Goal: Transaction & Acquisition: Purchase product/service

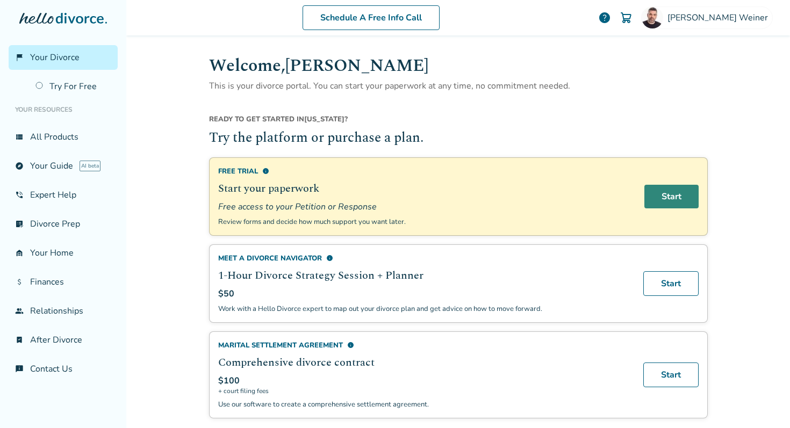
click at [672, 195] on link "Start" at bounding box center [671, 197] width 54 height 24
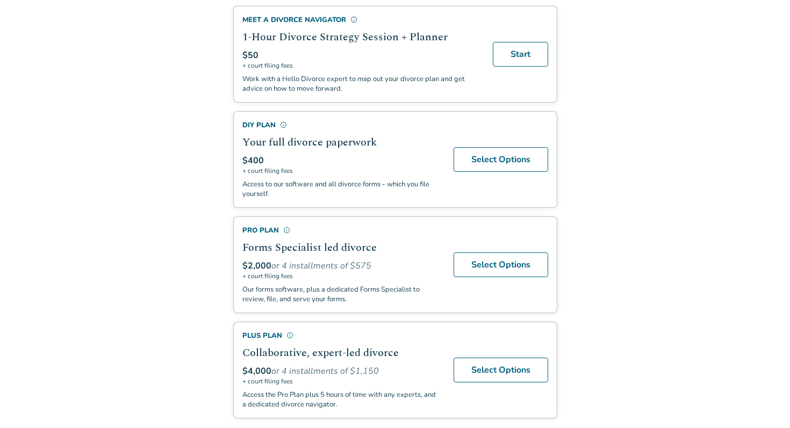
scroll to position [266, 0]
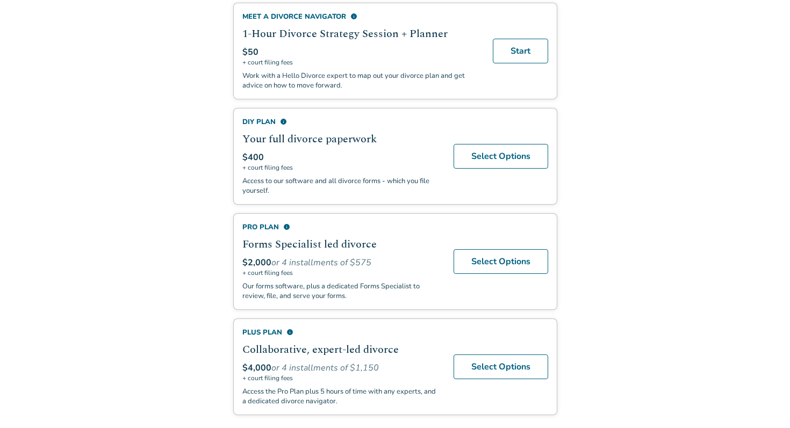
click at [670, 257] on body "Return to Portal You're One Step Away from an Easier Divorce Your completed for…" at bounding box center [395, 83] width 790 height 699
click at [513, 262] on link "Select Options" at bounding box center [500, 261] width 95 height 25
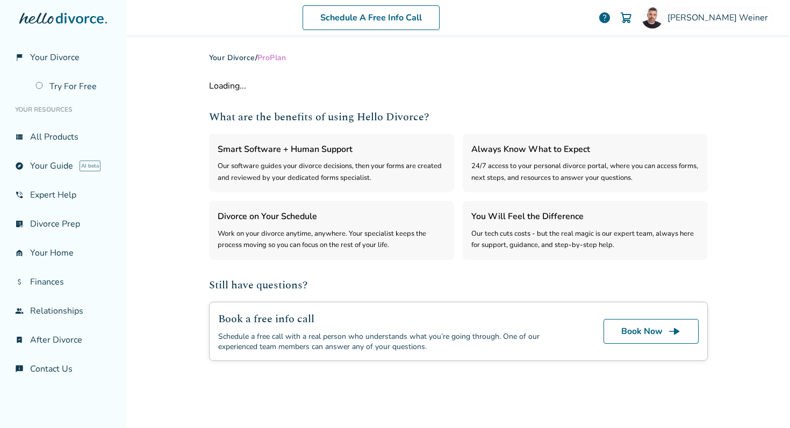
select select "***"
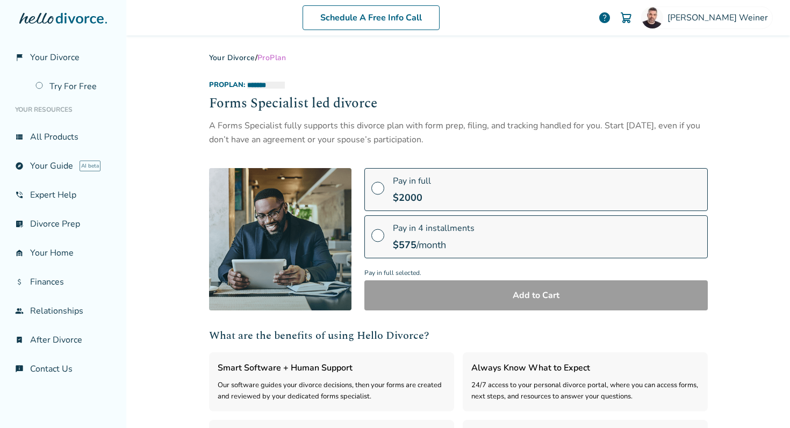
click at [438, 190] on label "Pay in full $ 2000" at bounding box center [535, 189] width 343 height 43
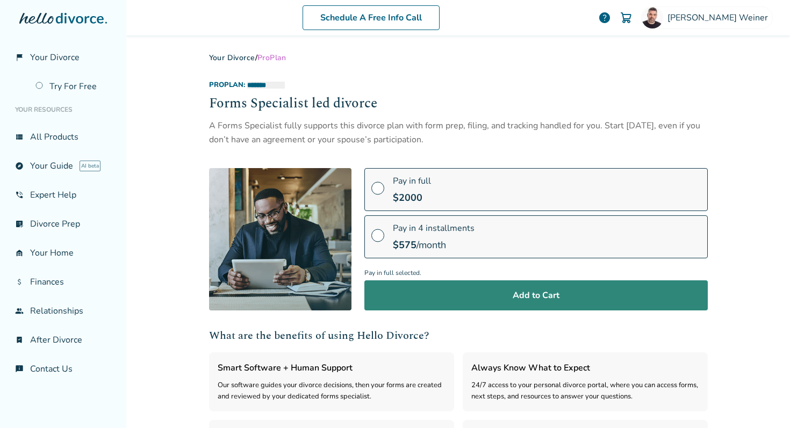
click at [528, 293] on button "Add to Cart" at bounding box center [535, 295] width 343 height 30
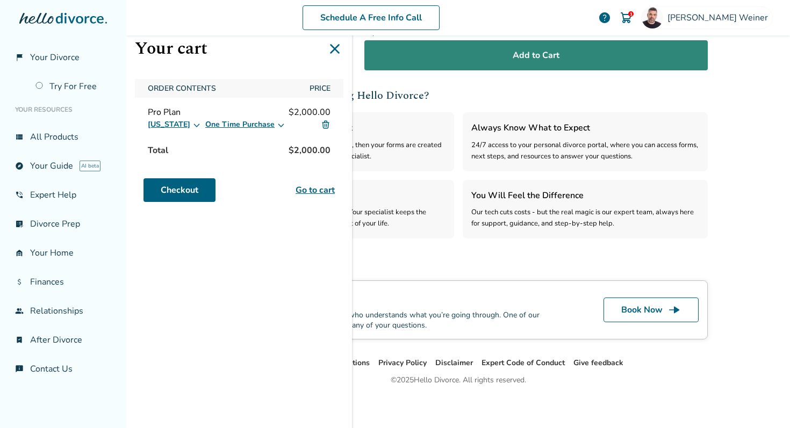
scroll to position [244, 0]
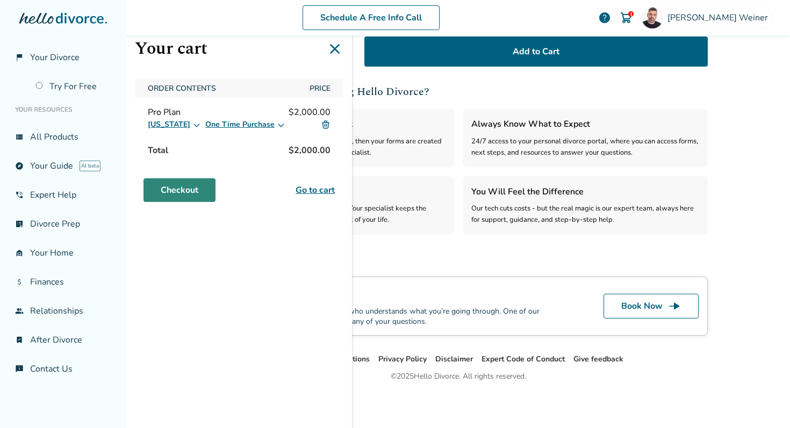
click at [176, 191] on link "Checkout" at bounding box center [179, 190] width 72 height 24
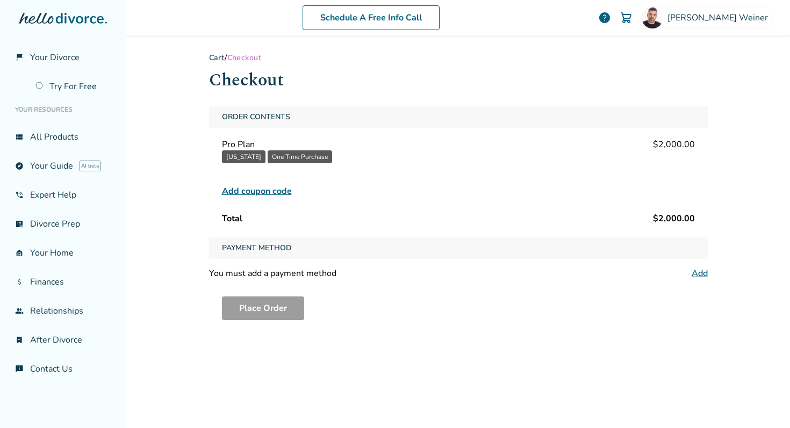
click at [693, 273] on link "Add" at bounding box center [699, 273] width 16 height 12
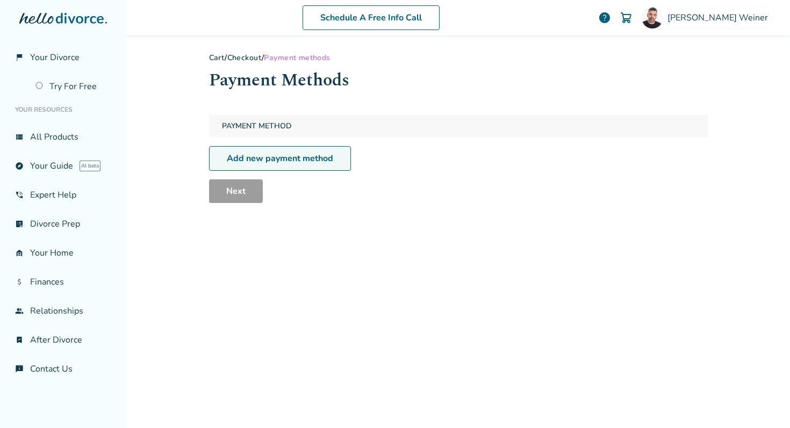
click at [293, 158] on link "Add new payment method" at bounding box center [280, 158] width 142 height 25
select select "**"
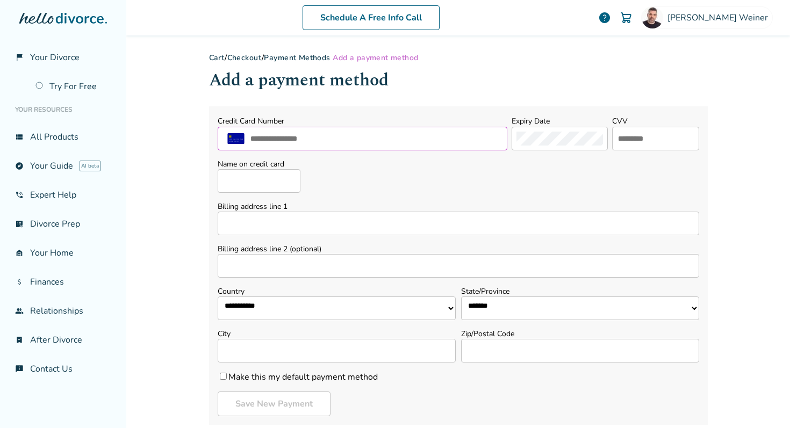
click at [316, 137] on input "text" at bounding box center [375, 139] width 253 height 14
type input "**********"
type input "****"
type input "**********"
click at [360, 177] on div "**********" at bounding box center [458, 176] width 481 height 34
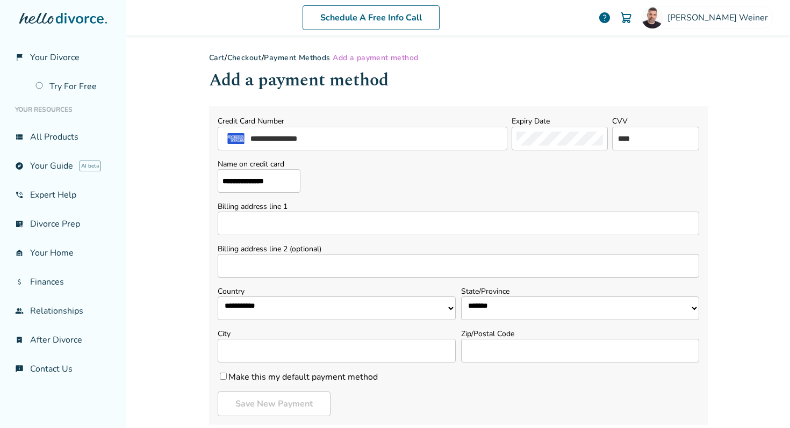
click at [328, 227] on input "Billing address line 1" at bounding box center [458, 224] width 481 height 24
click at [275, 227] on input "Billing address line 1" at bounding box center [458, 224] width 481 height 24
type input "**********"
select select "**"
type input "*********"
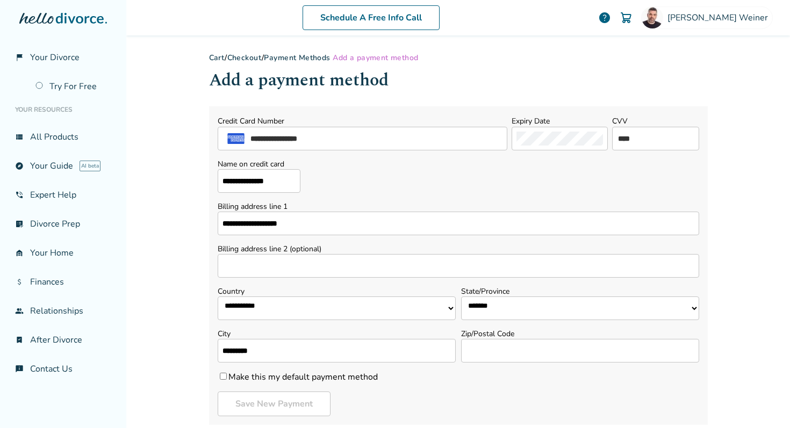
type input "*****"
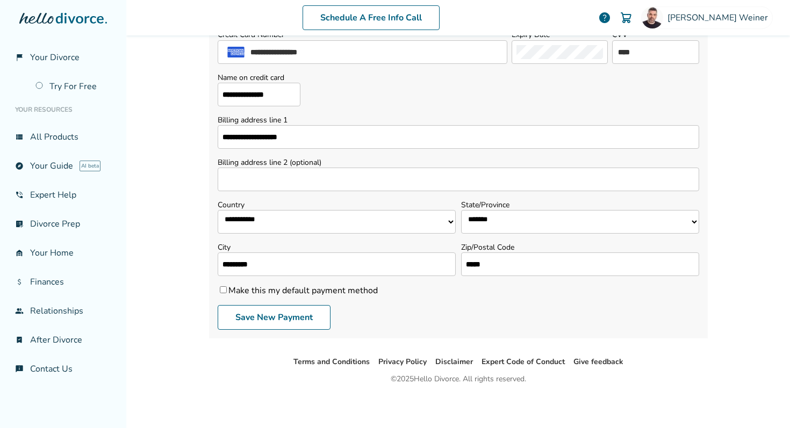
scroll to position [89, 0]
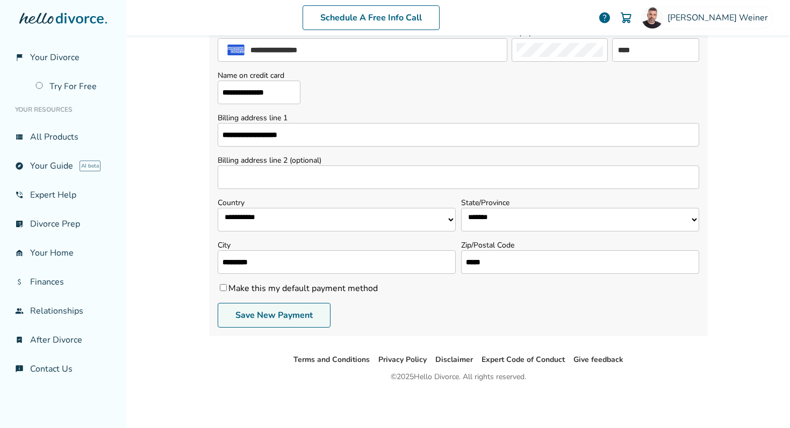
click at [297, 313] on button "Save New Payment" at bounding box center [274, 315] width 113 height 25
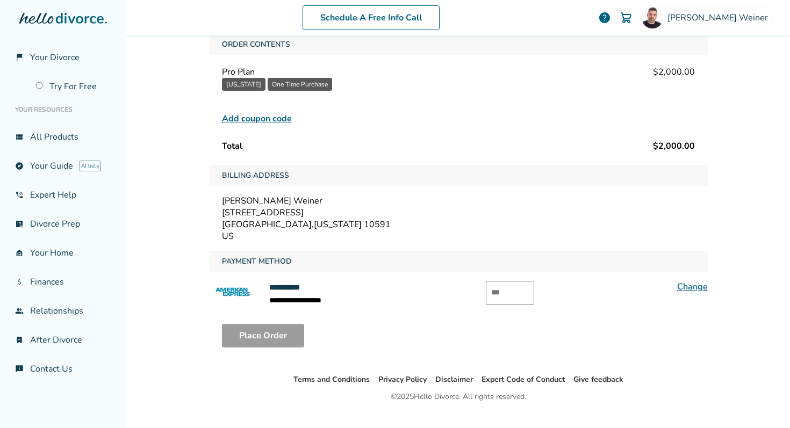
scroll to position [77, 0]
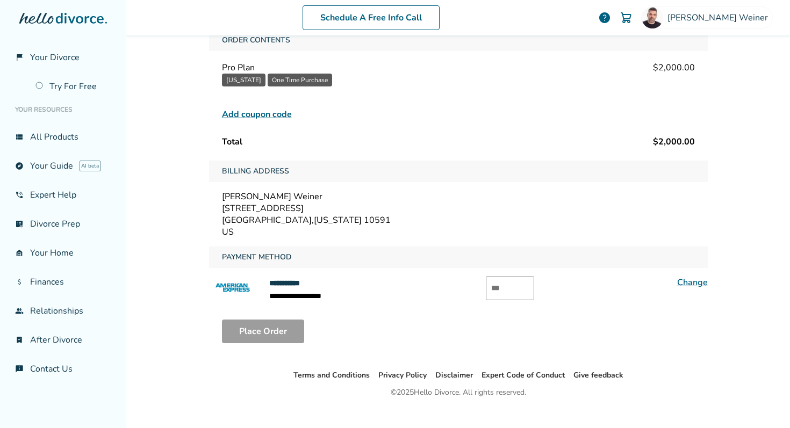
click at [517, 289] on input "text" at bounding box center [510, 289] width 48 height 24
type input "****"
click at [393, 331] on div "Place Order" at bounding box center [458, 331] width 498 height 41
click at [263, 326] on button "Place Order" at bounding box center [263, 332] width 82 height 24
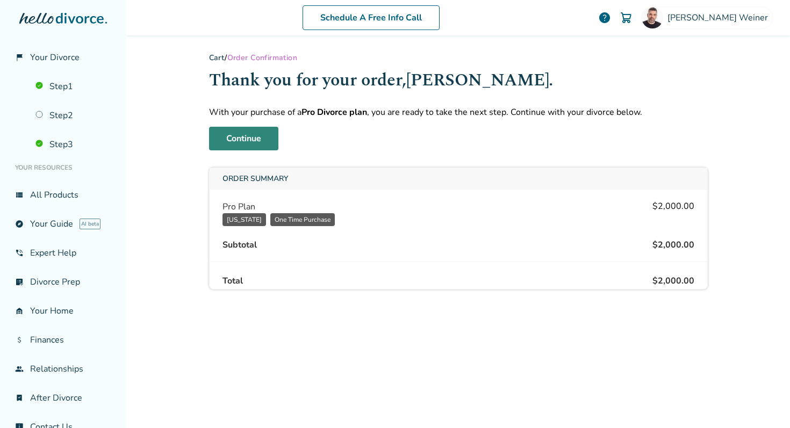
click at [248, 137] on link "Continue" at bounding box center [243, 139] width 69 height 24
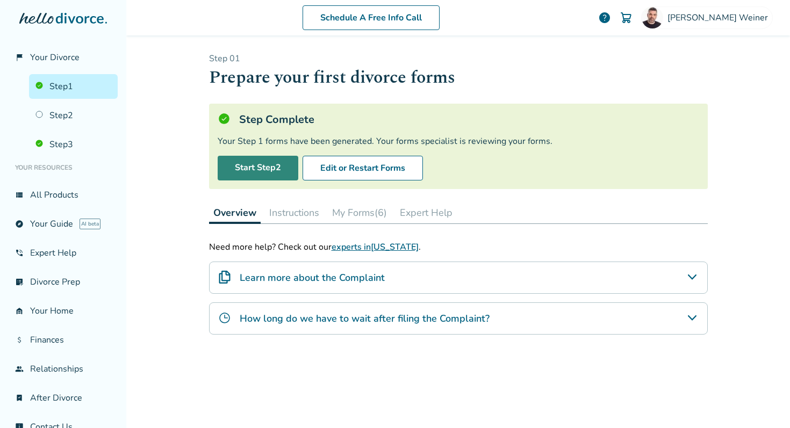
click at [264, 170] on link "Start Step 2" at bounding box center [258, 168] width 81 height 25
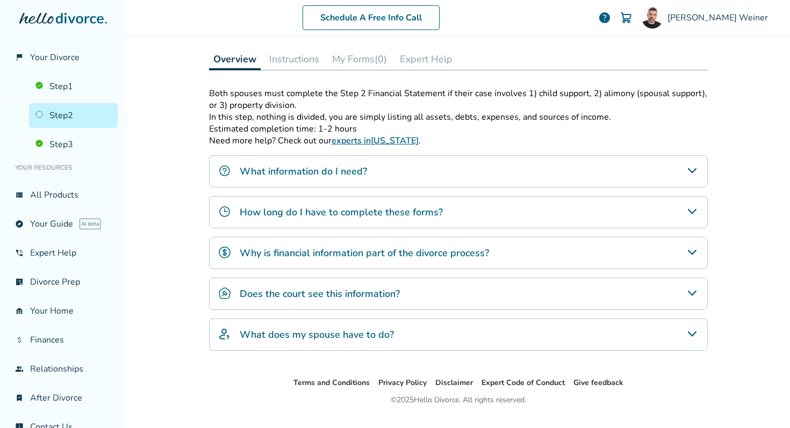
scroll to position [175, 0]
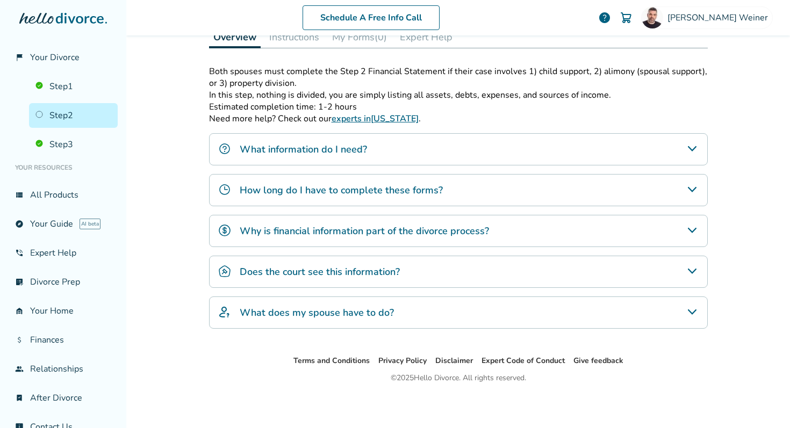
click at [388, 144] on div "What information do I need?" at bounding box center [458, 149] width 498 height 32
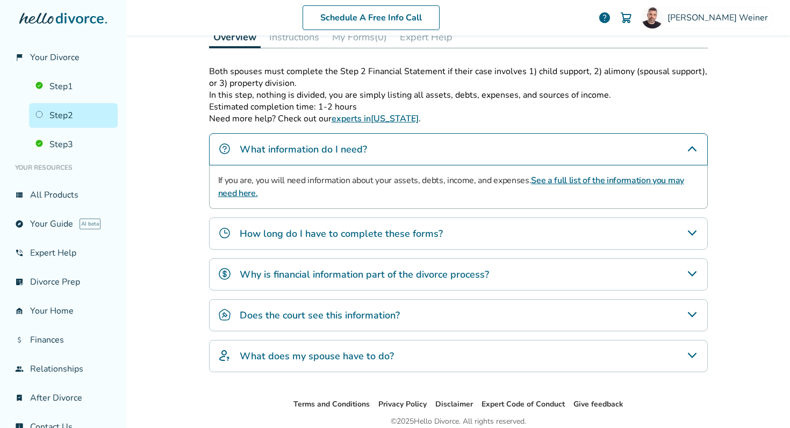
click at [482, 232] on div "How long do I have to complete these forms?" at bounding box center [458, 234] width 498 height 32
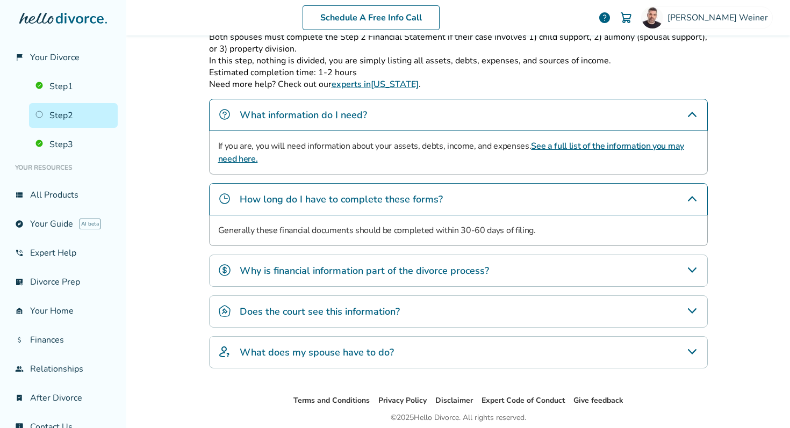
scroll to position [229, 0]
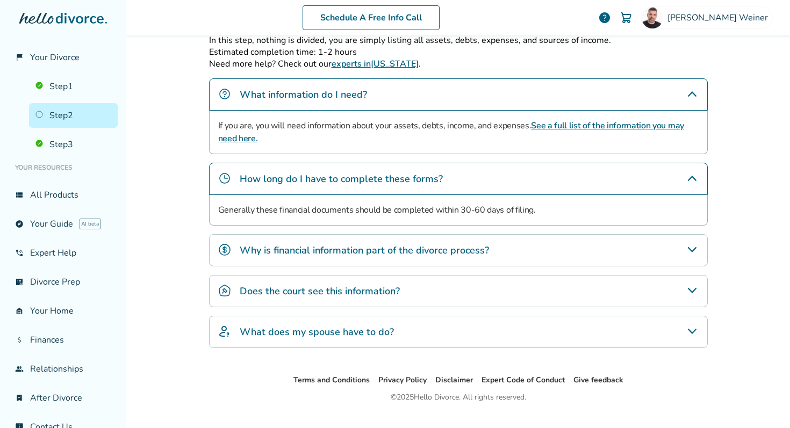
click at [494, 245] on div "Why is financial information part of the divorce process?" at bounding box center [458, 250] width 498 height 32
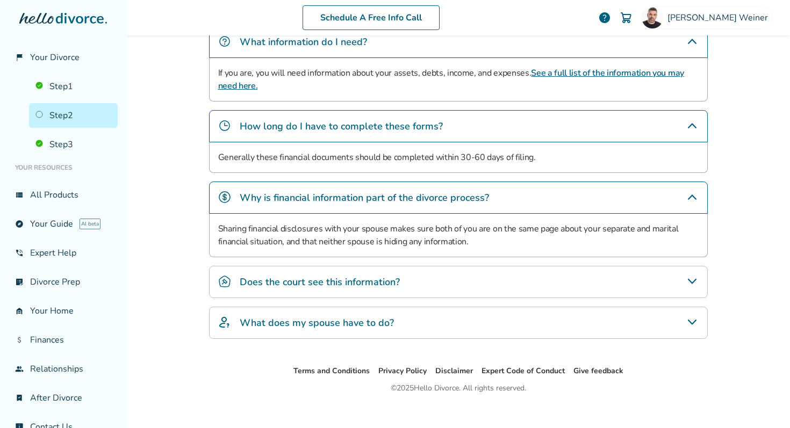
scroll to position [284, 0]
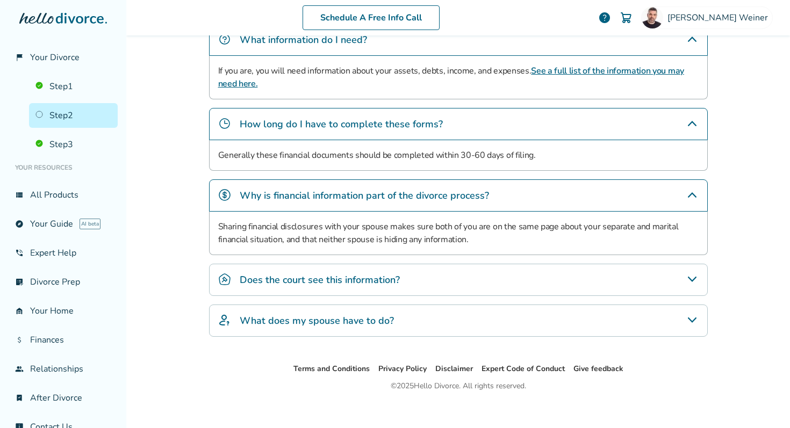
click at [479, 276] on div "Does the court see this information?" at bounding box center [458, 280] width 498 height 32
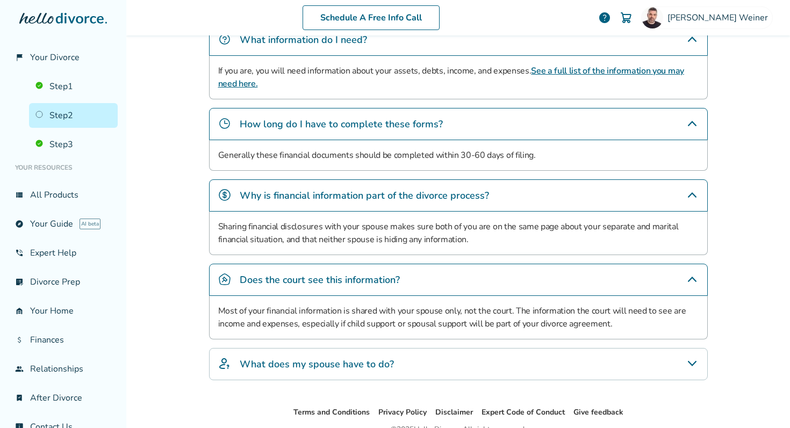
scroll to position [336, 0]
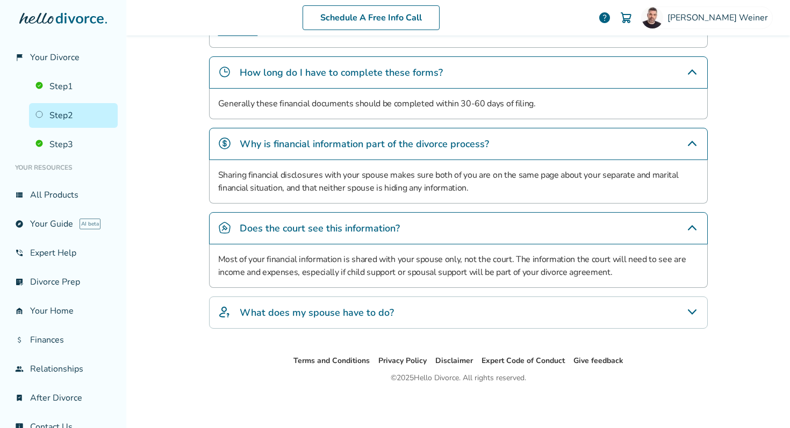
click at [476, 313] on div "What does my spouse have to do?" at bounding box center [458, 312] width 498 height 32
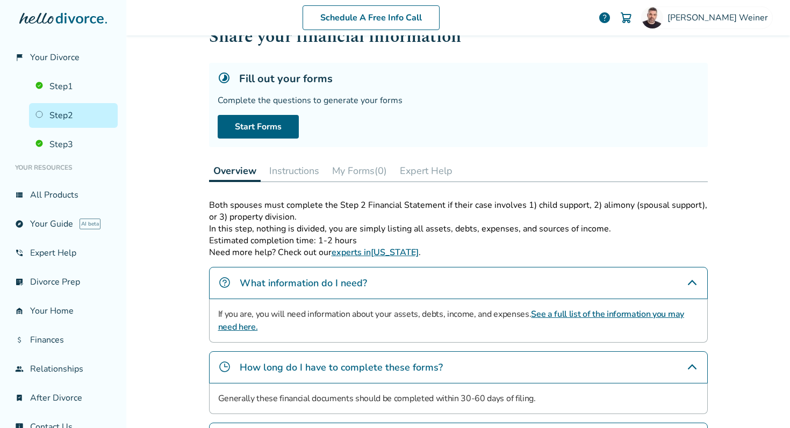
scroll to position [48, 0]
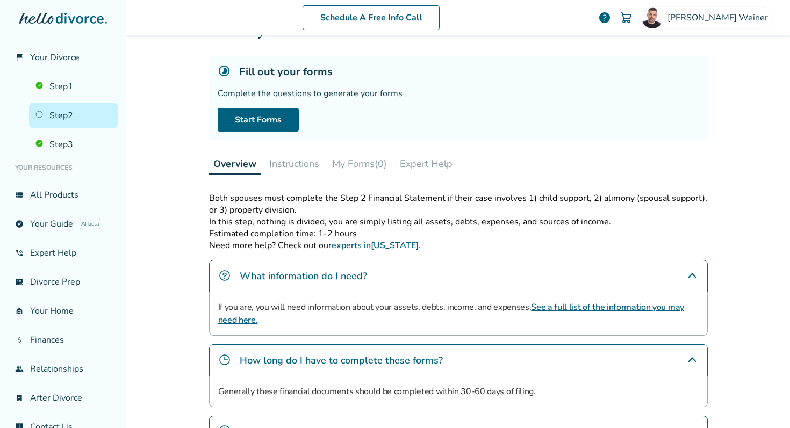
click at [280, 163] on button "Instructions" at bounding box center [294, 163] width 59 height 21
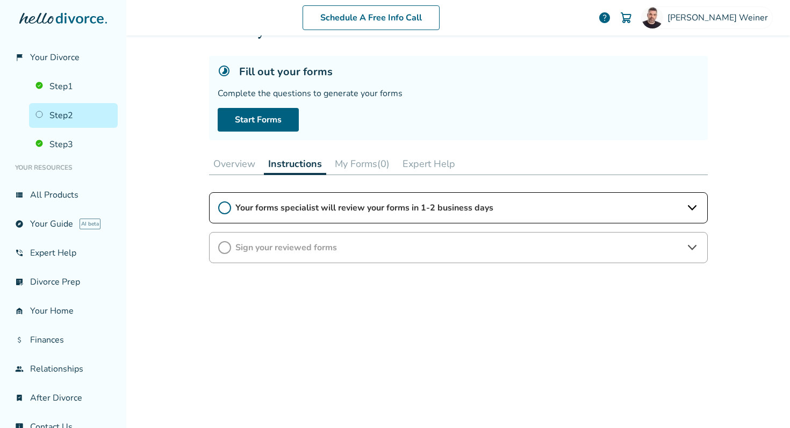
click at [363, 162] on button "My Forms (0)" at bounding box center [361, 163] width 63 height 21
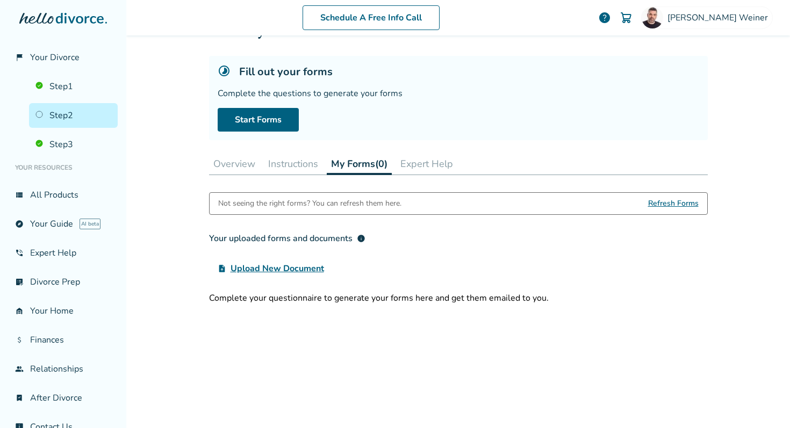
click at [433, 168] on button "Expert Help" at bounding box center [426, 163] width 61 height 21
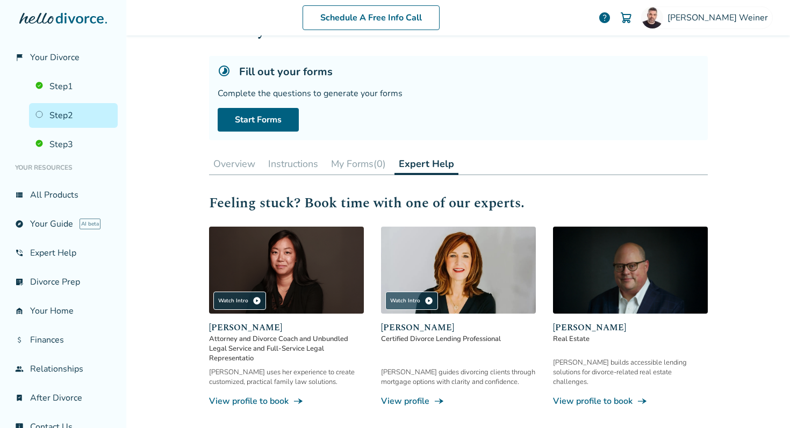
click at [352, 157] on button "My Forms (0)" at bounding box center [358, 163] width 63 height 21
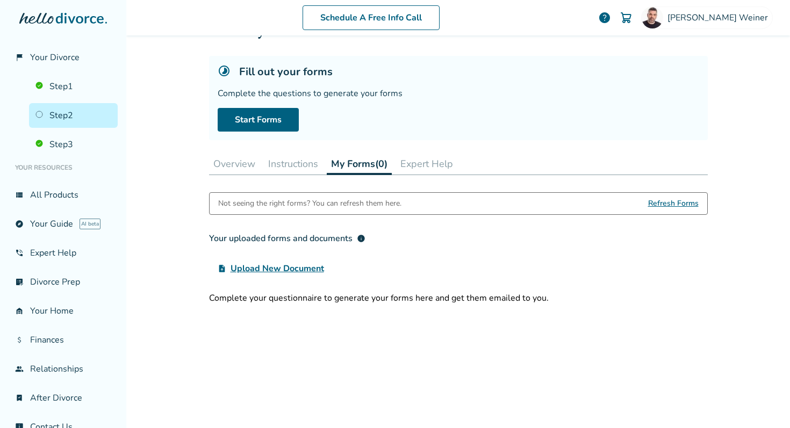
click at [283, 170] on button "Instructions" at bounding box center [293, 163] width 59 height 21
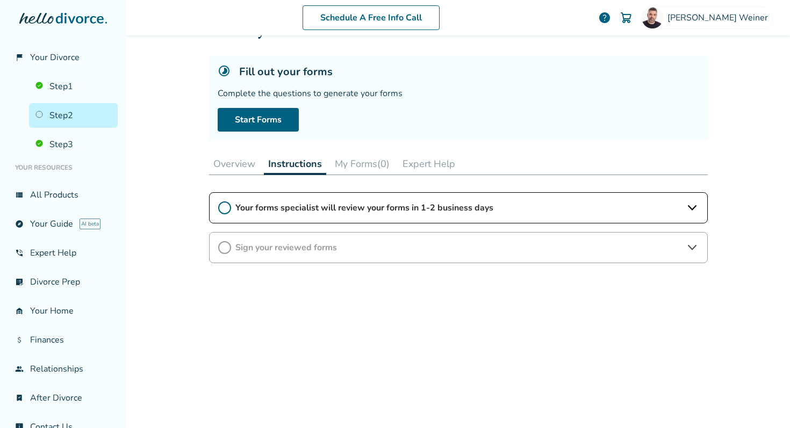
click at [238, 170] on button "Overview" at bounding box center [234, 163] width 50 height 21
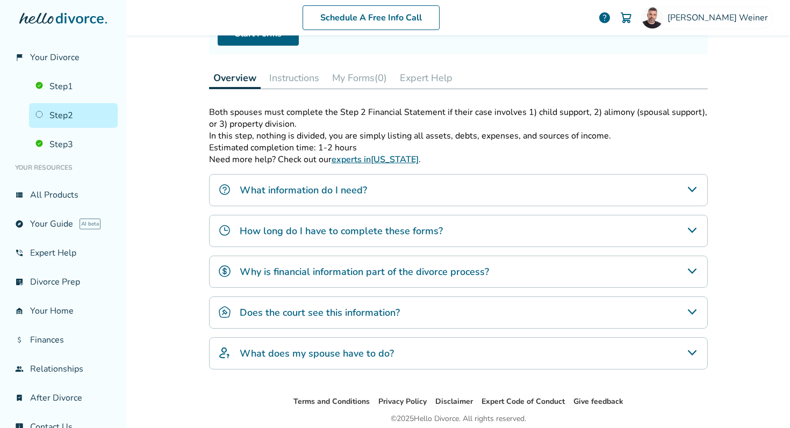
scroll to position [133, 0]
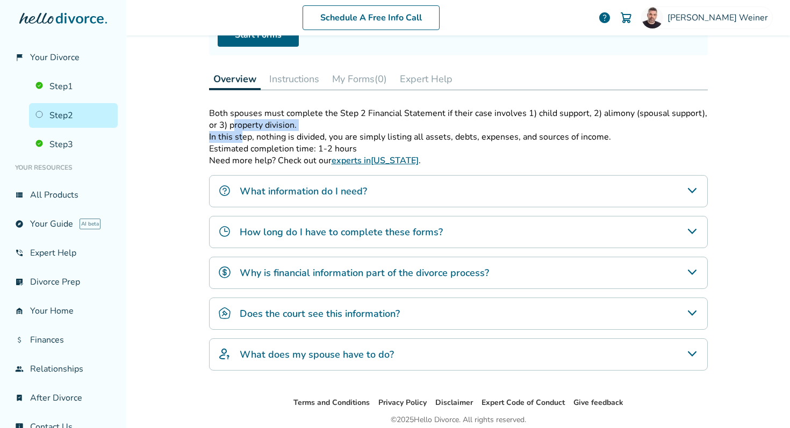
drag, startPoint x: 234, startPoint y: 124, endPoint x: 242, endPoint y: 133, distance: 12.5
click at [242, 133] on div "Both spouses must complete the Step 2 Financial Statement if their case involve…" at bounding box center [458, 130] width 498 height 47
click at [246, 140] on p "In this step, nothing is divided, you are simply listing all assets, debts, exp…" at bounding box center [458, 137] width 498 height 12
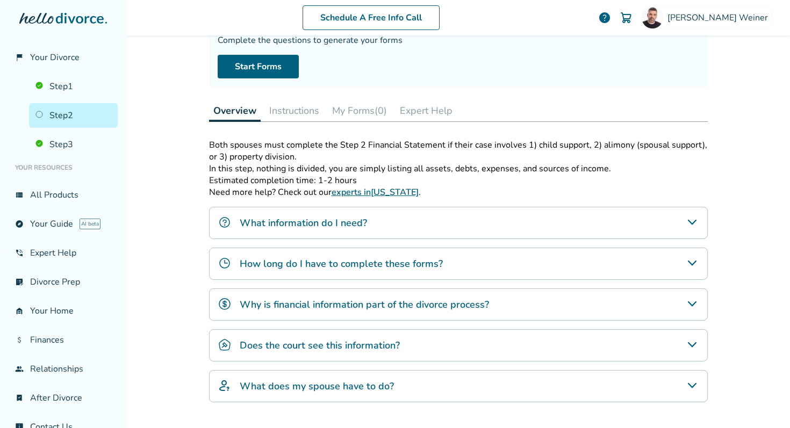
click at [280, 104] on button "Instructions" at bounding box center [294, 110] width 59 height 21
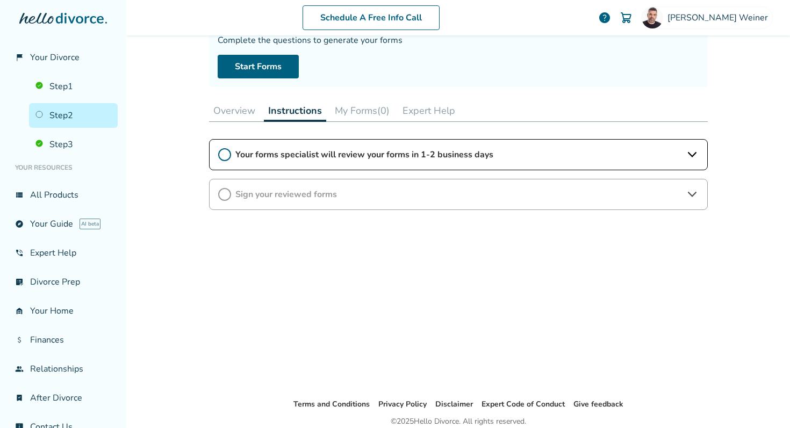
click at [352, 111] on button "My Forms (0)" at bounding box center [361, 110] width 63 height 21
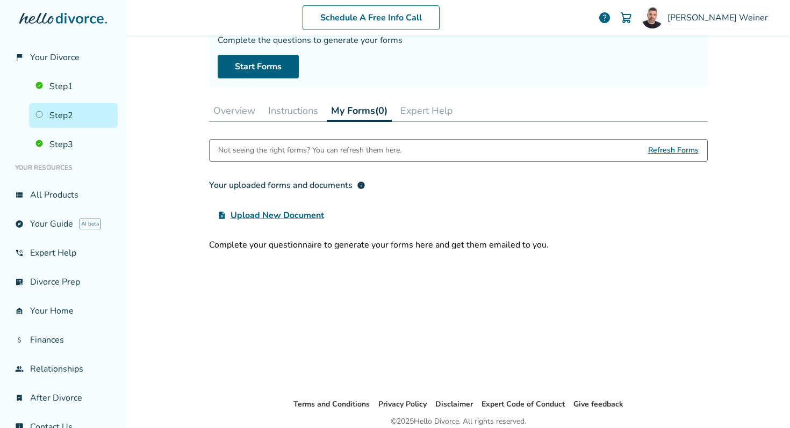
click at [429, 109] on button "Expert Help" at bounding box center [426, 110] width 61 height 21
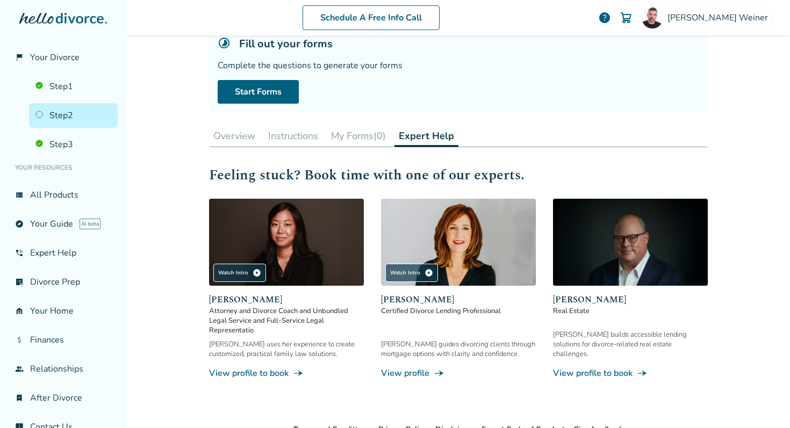
scroll to position [54, 0]
